Goal: Transaction & Acquisition: Register for event/course

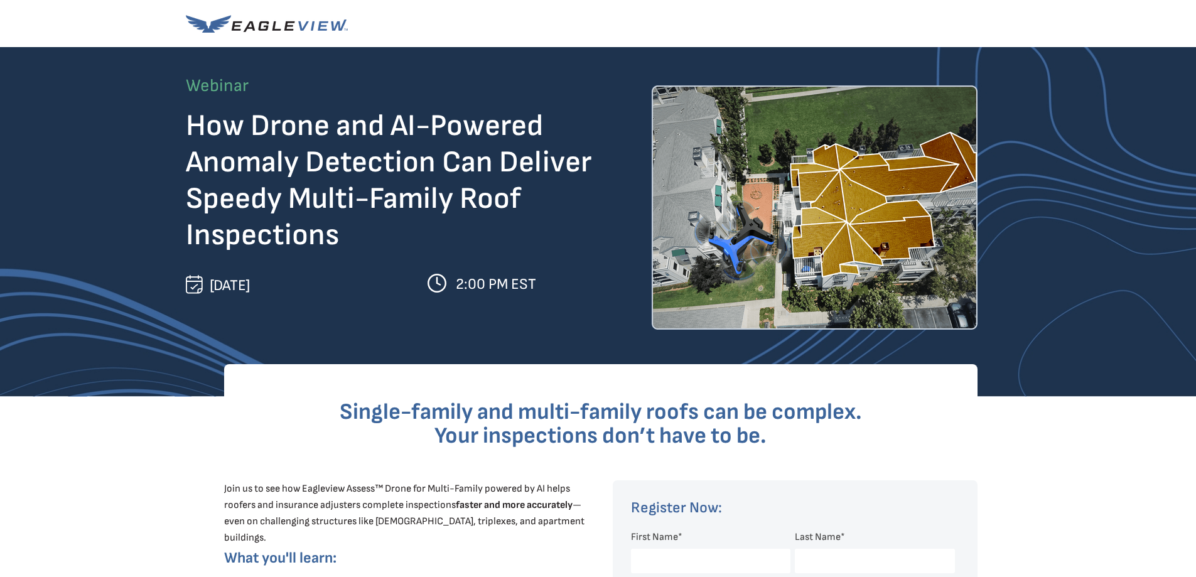
scroll to position [293, 0]
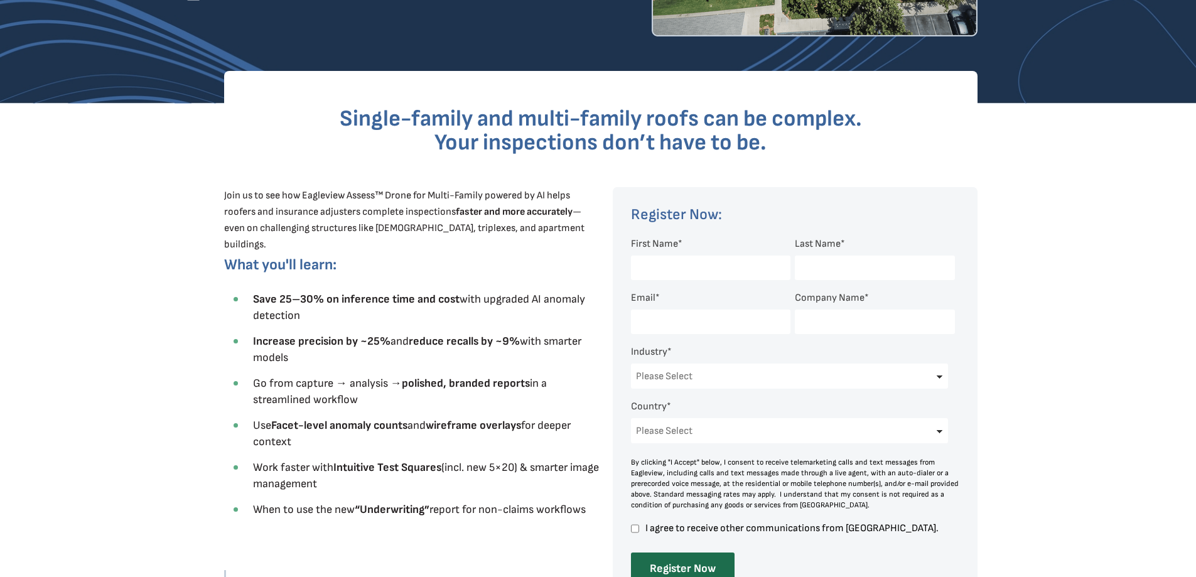
click at [722, 269] on input "First Name *" at bounding box center [710, 267] width 159 height 24
type input "[PERSON_NAME]"
type input "[EMAIL_ADDRESS][DOMAIN_NAME]"
type input "Frontier Adjusters"
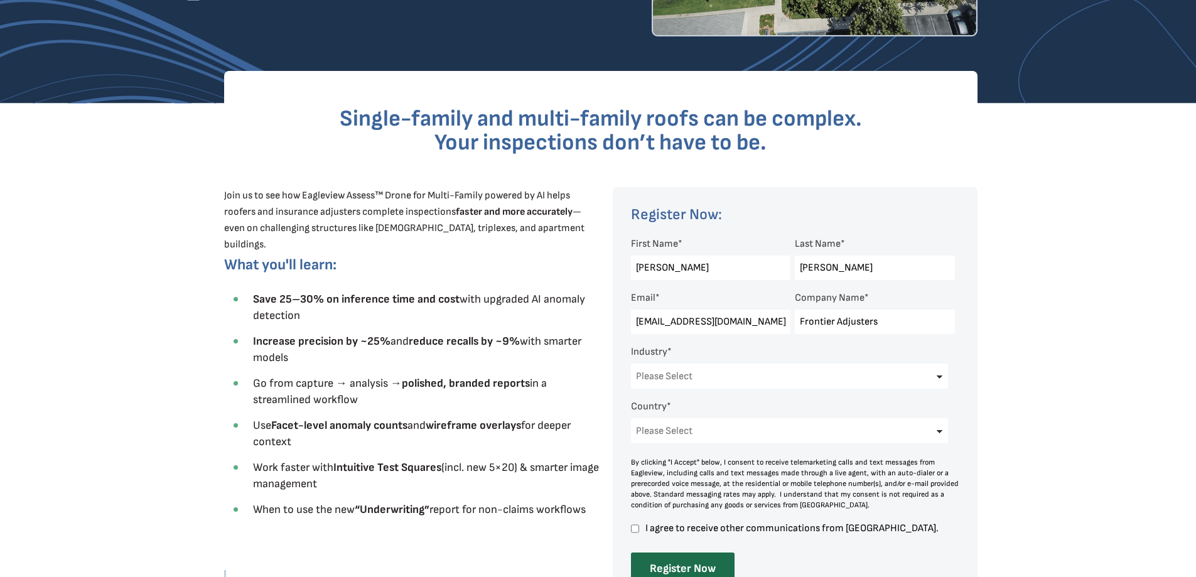
select select "[GEOGRAPHIC_DATA]"
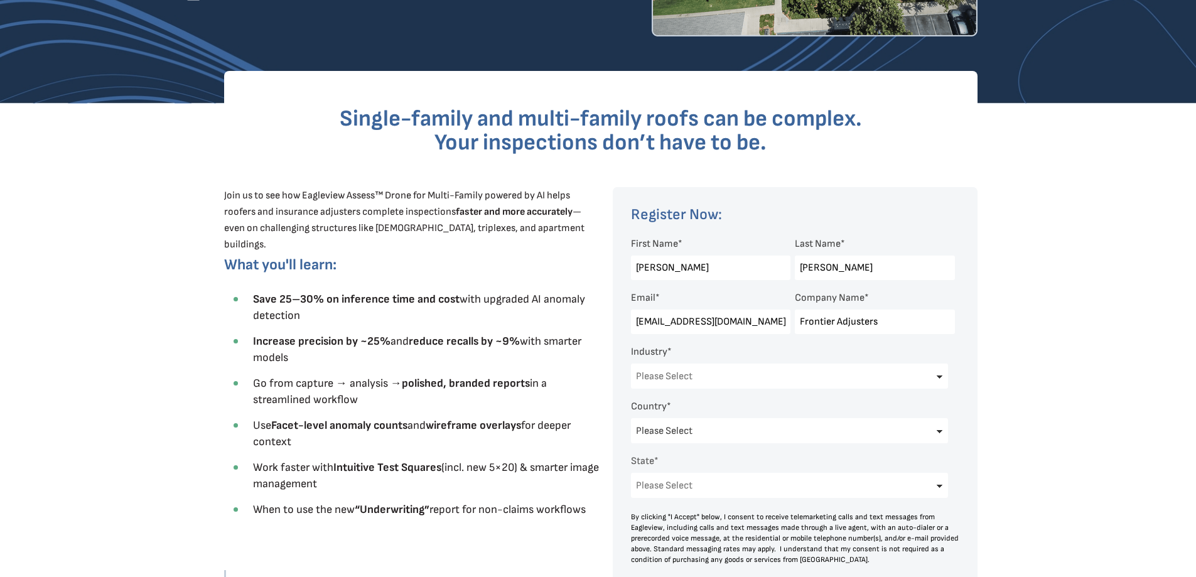
select select "[US_STATE]"
click at [725, 382] on select "Please Select Architects & Engineering Construction Electric/Gas Utilities Gove…" at bounding box center [790, 375] width 318 height 25
select select "Insurance"
click at [631, 363] on select "Please Select Architects & Engineering Construction Electric/Gas Utilities Gove…" at bounding box center [790, 375] width 318 height 25
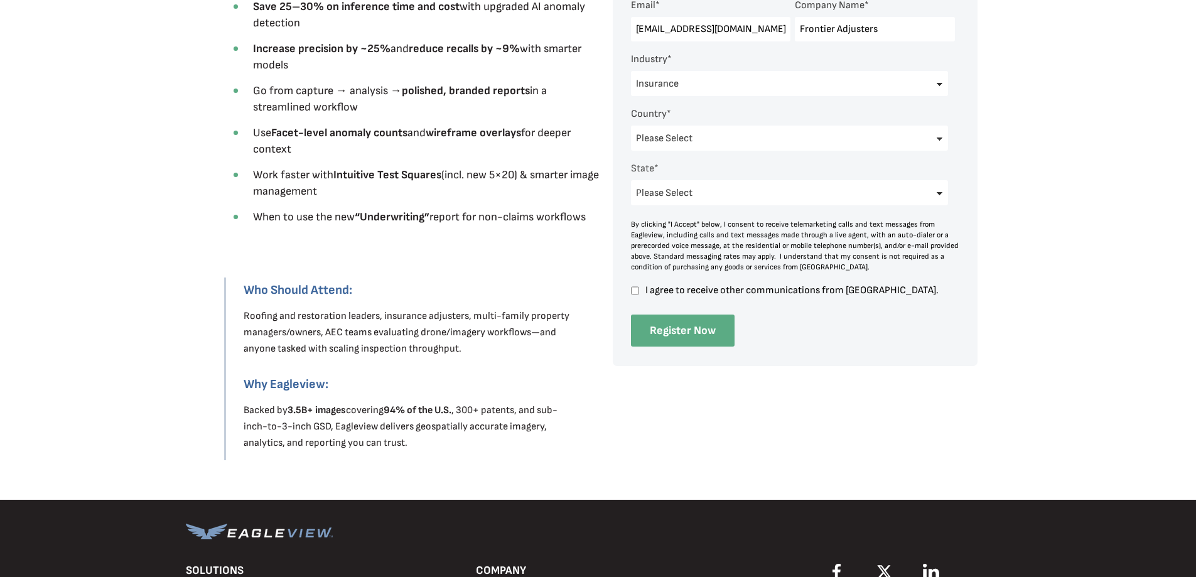
click at [686, 326] on input "Register Now" at bounding box center [683, 330] width 104 height 32
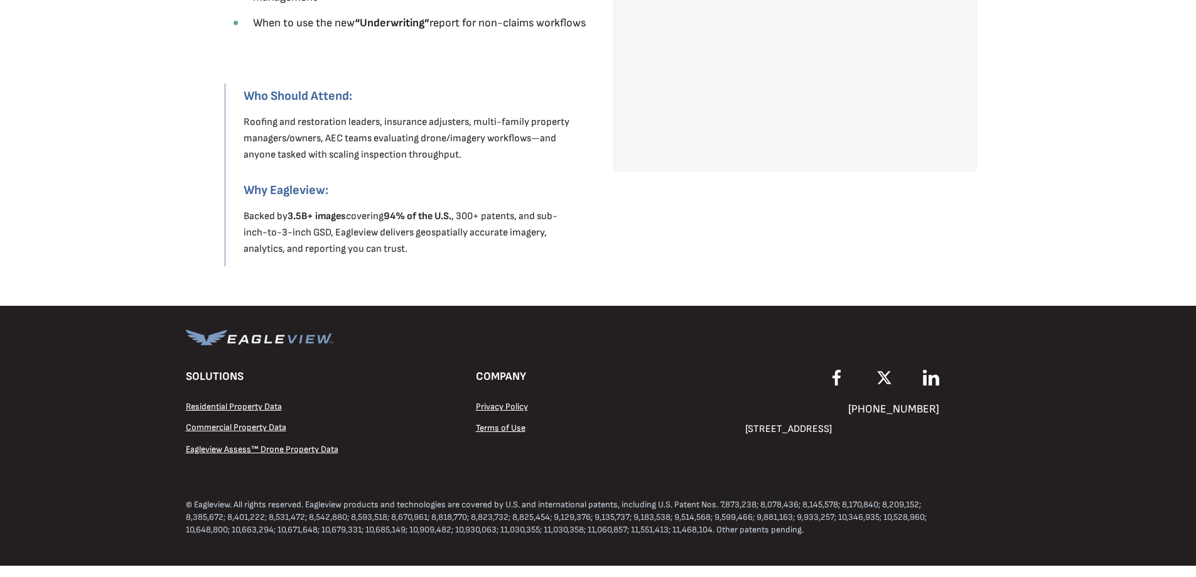
scroll to position [0, 0]
